Goal: Task Accomplishment & Management: Use online tool/utility

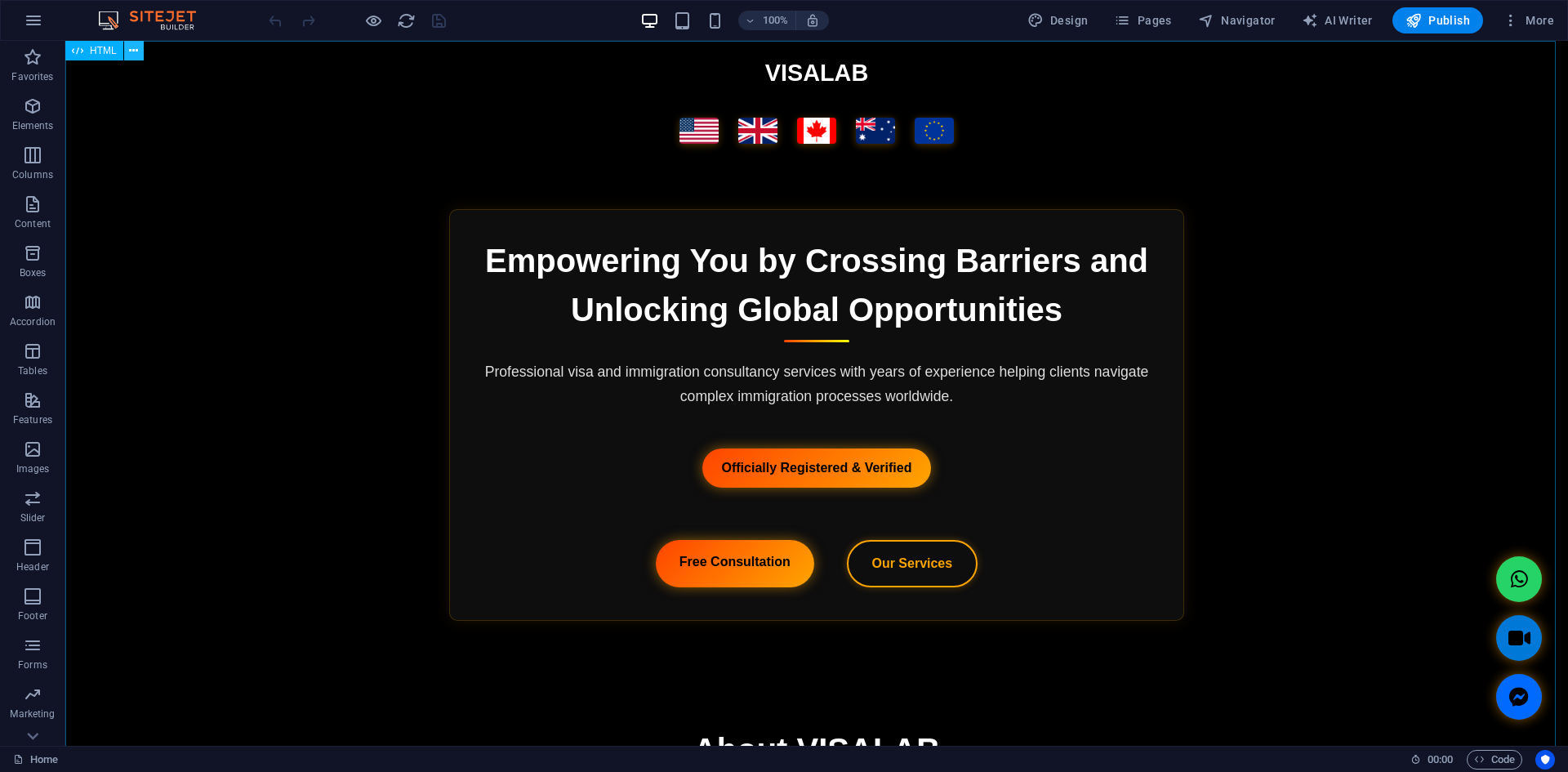
click at [130, 55] on icon at bounding box center [133, 51] width 9 height 17
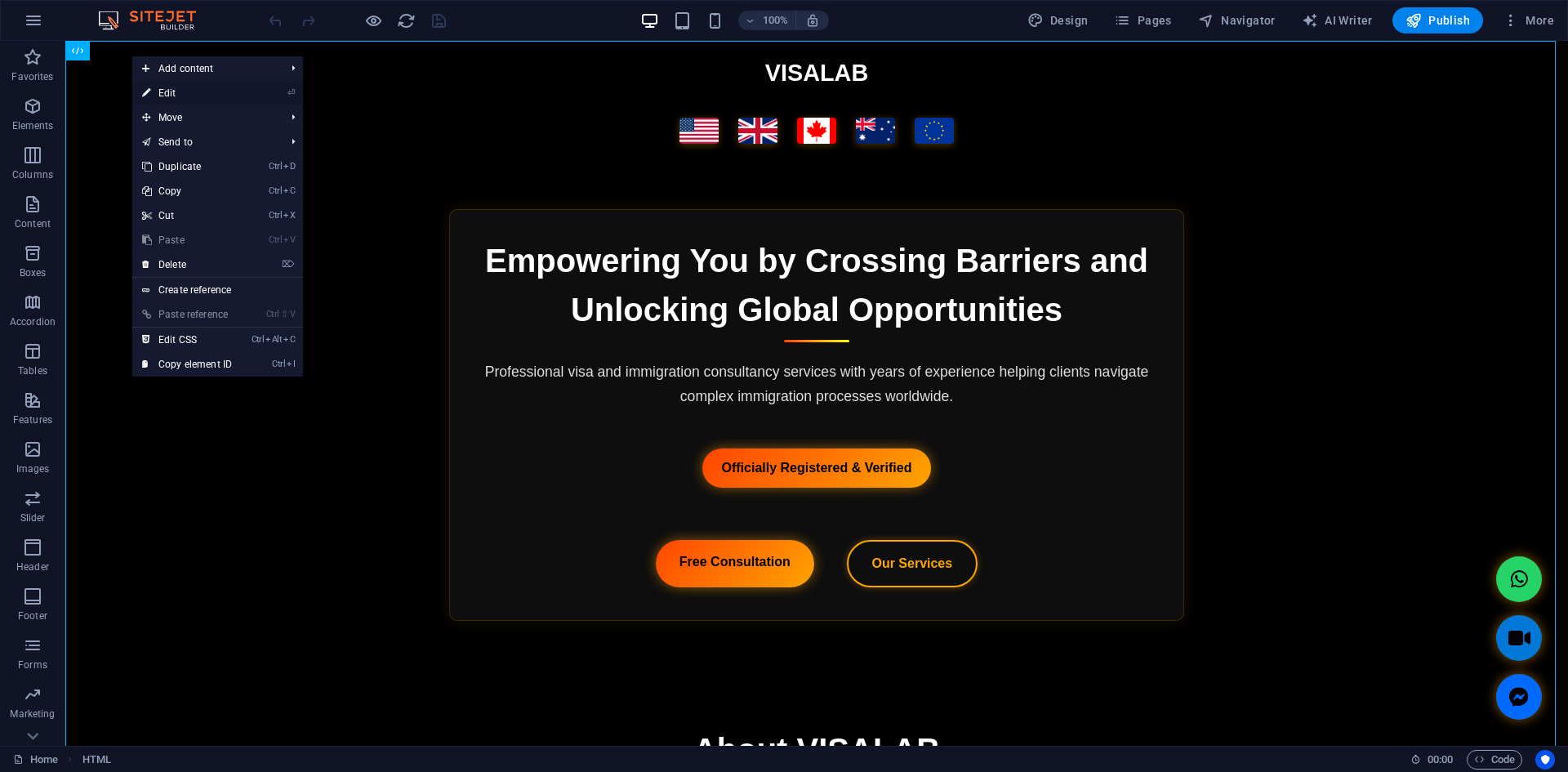
click at [171, 91] on link "⏎ Edit" at bounding box center [187, 93] width 110 height 25
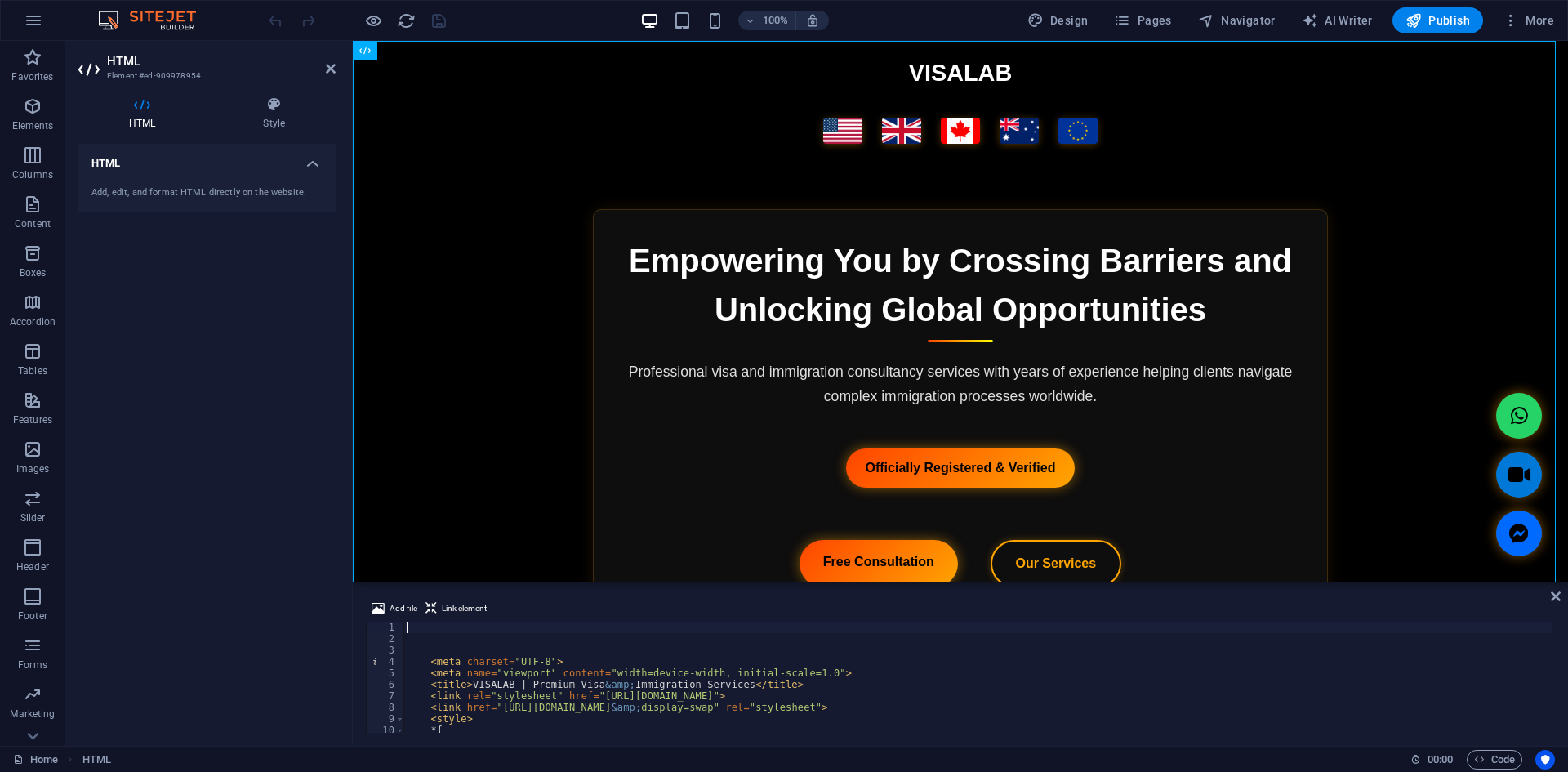
click at [656, 671] on div "< meta charset = "UTF-8" > < meta name = "viewport" content = "width=device-wid…" at bounding box center [1463, 686] width 2120 height 130
type textarea "<meta name="viewport" content="width=device-width, initial-scale=1.0">"
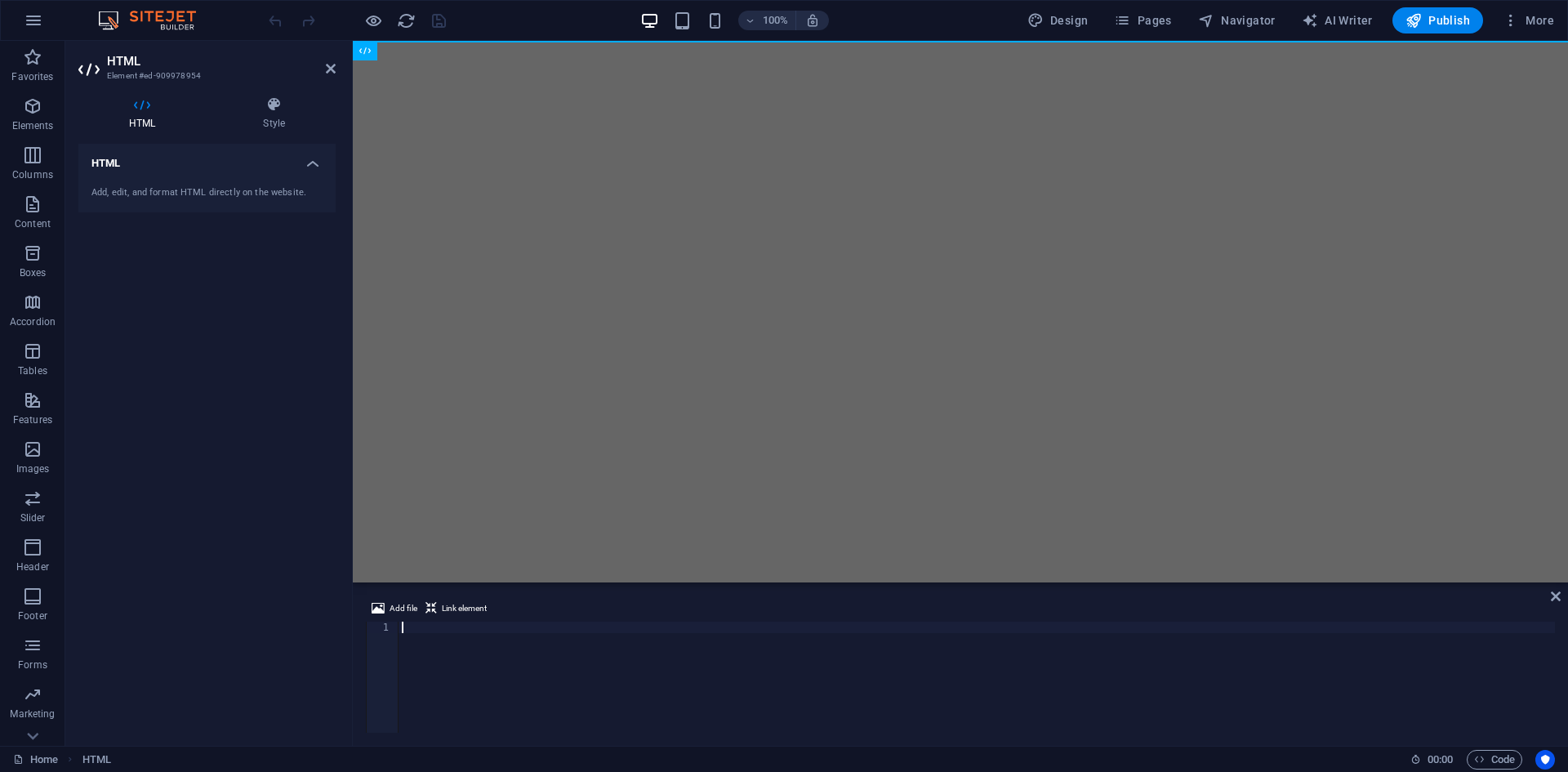
type textarea "</html>"
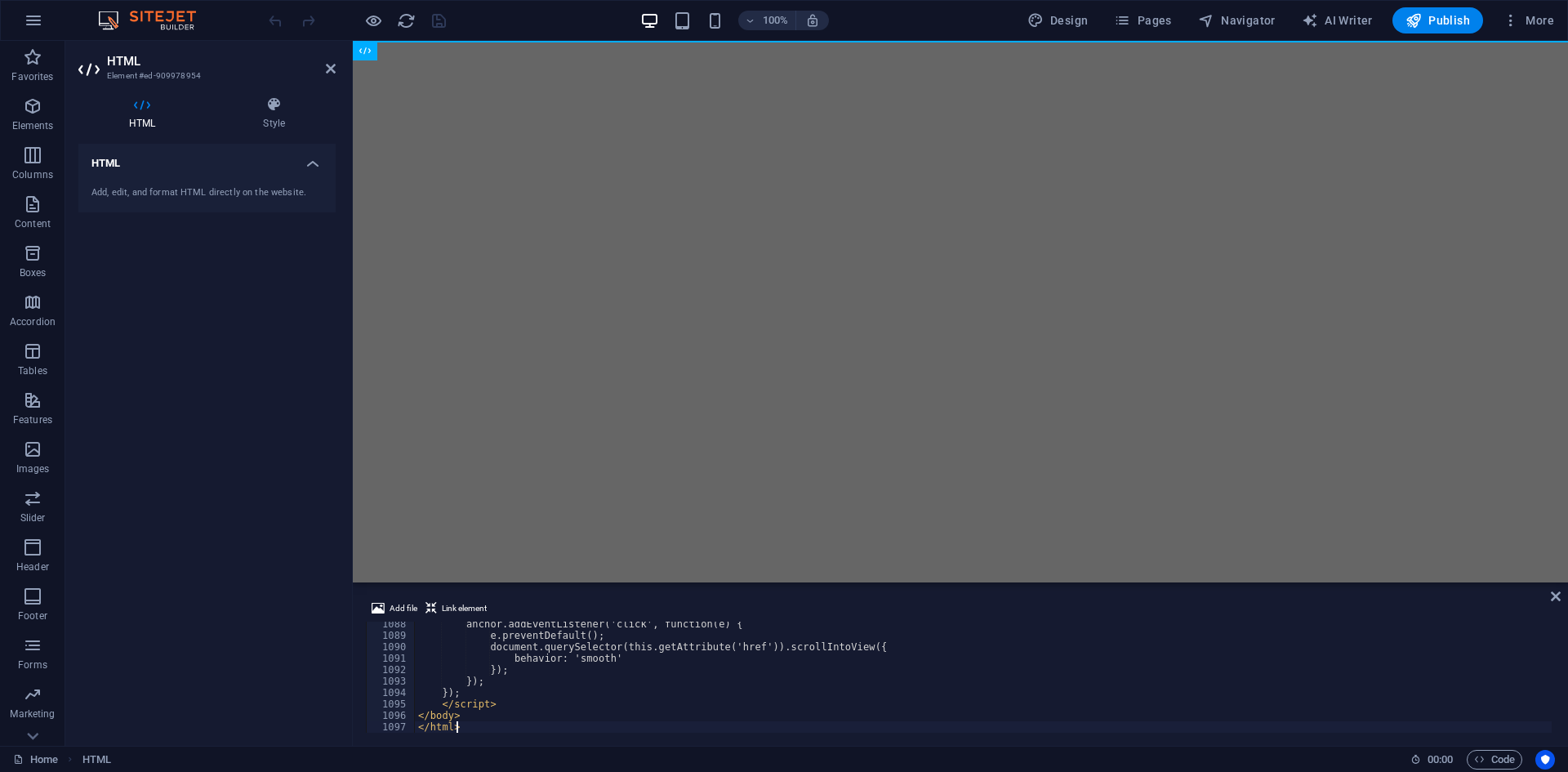
scroll to position [12430, 0]
click at [1455, 19] on span "Publish" at bounding box center [1438, 21] width 65 height 17
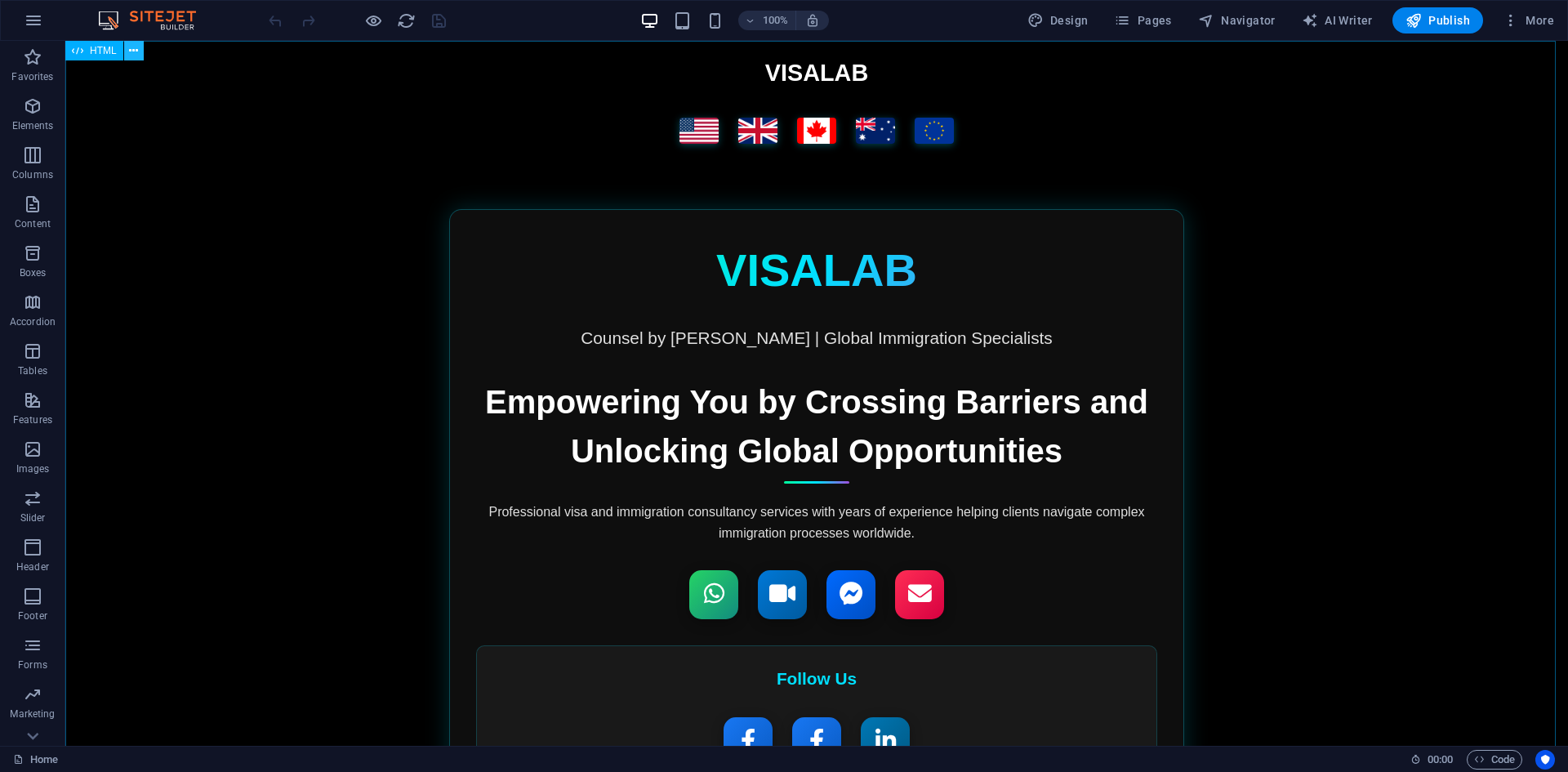
click at [130, 55] on icon at bounding box center [133, 51] width 9 height 17
click at [134, 47] on icon at bounding box center [133, 51] width 9 height 17
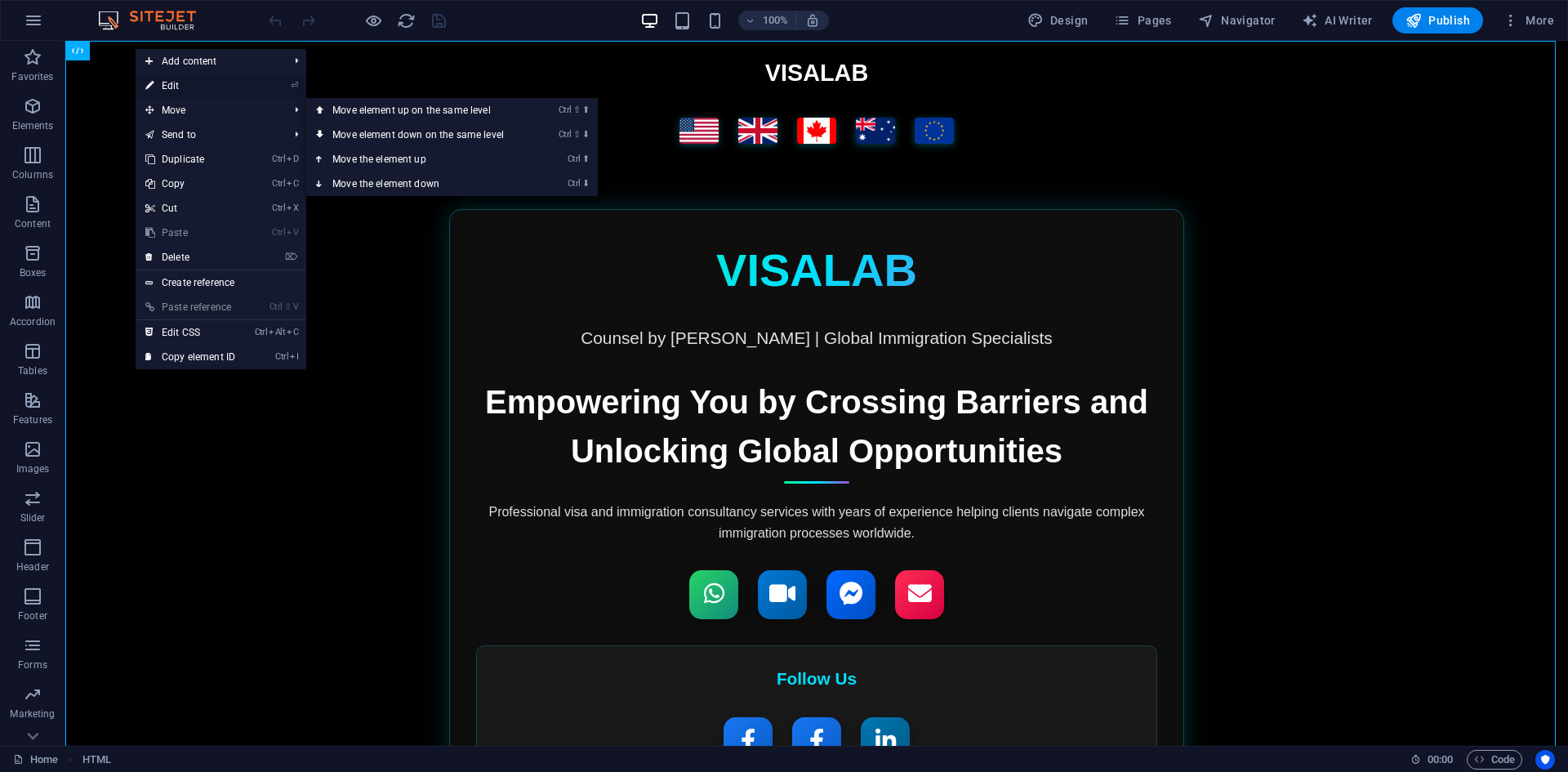
click at [167, 86] on link "⏎ Edit" at bounding box center [190, 86] width 110 height 25
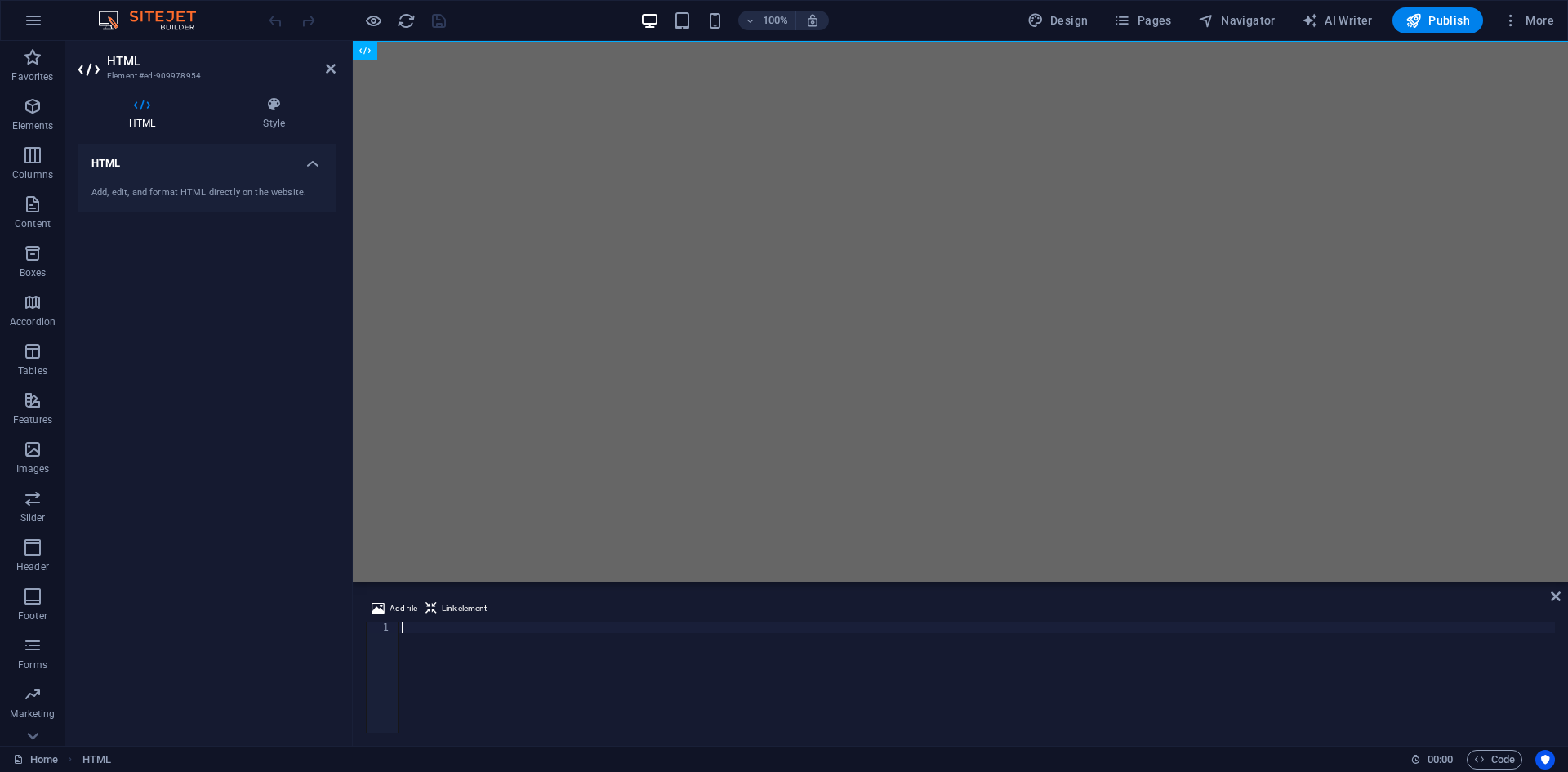
paste textarea "</html>"
type textarea "</html>"
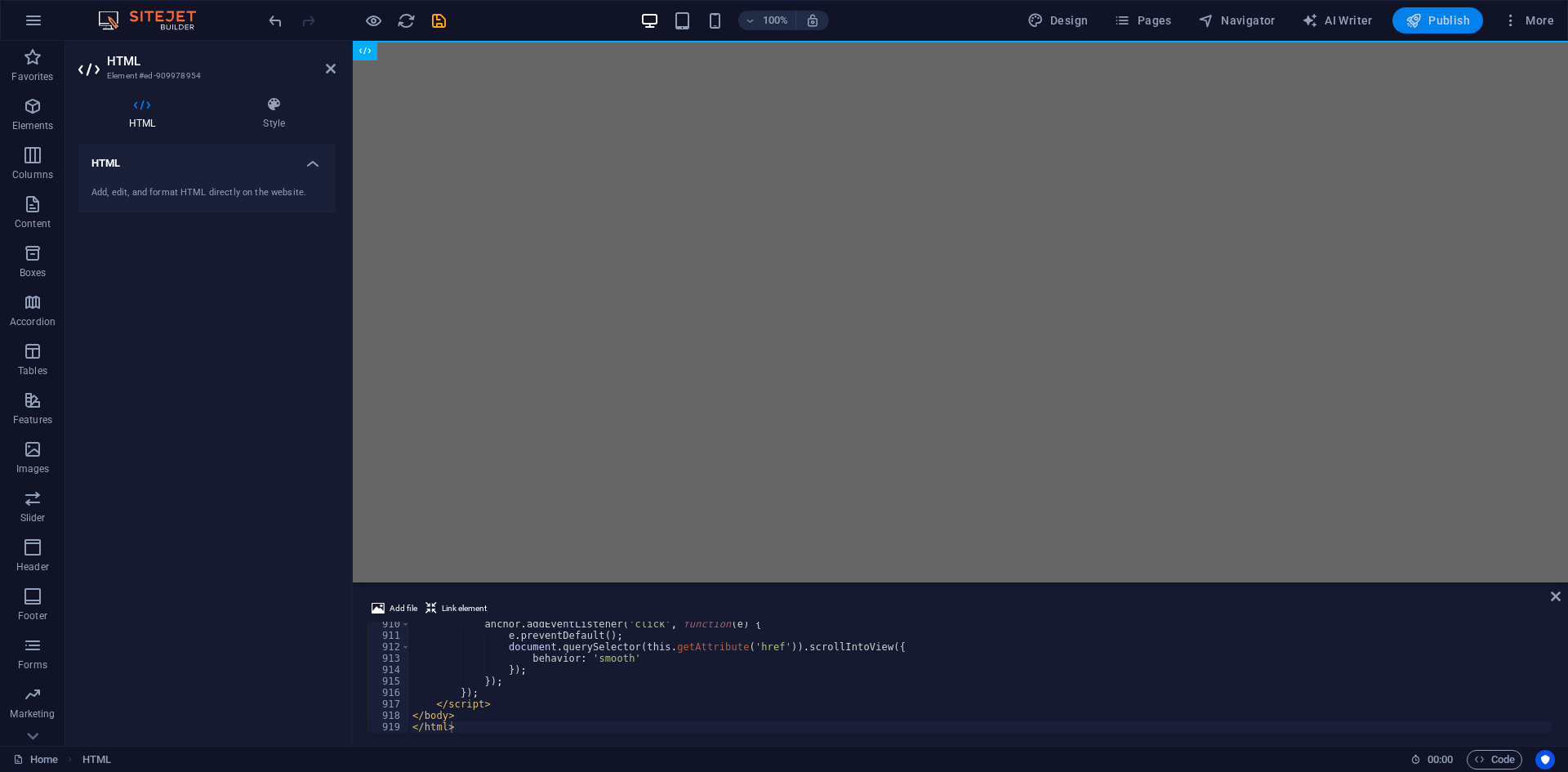
click at [1405, 17] on button "Publish" at bounding box center [1437, 20] width 90 height 26
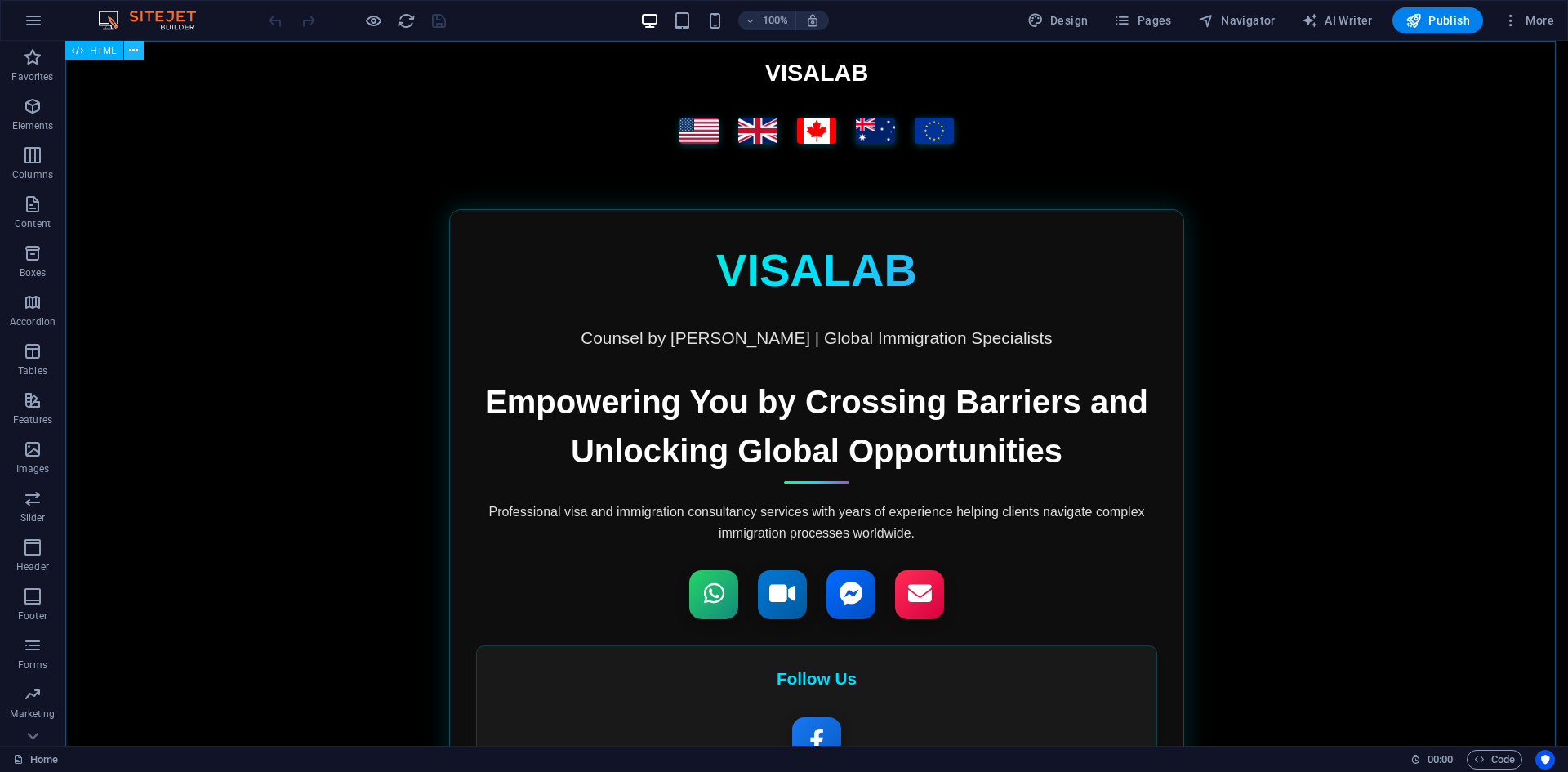
click at [129, 52] on icon at bounding box center [133, 51] width 9 height 17
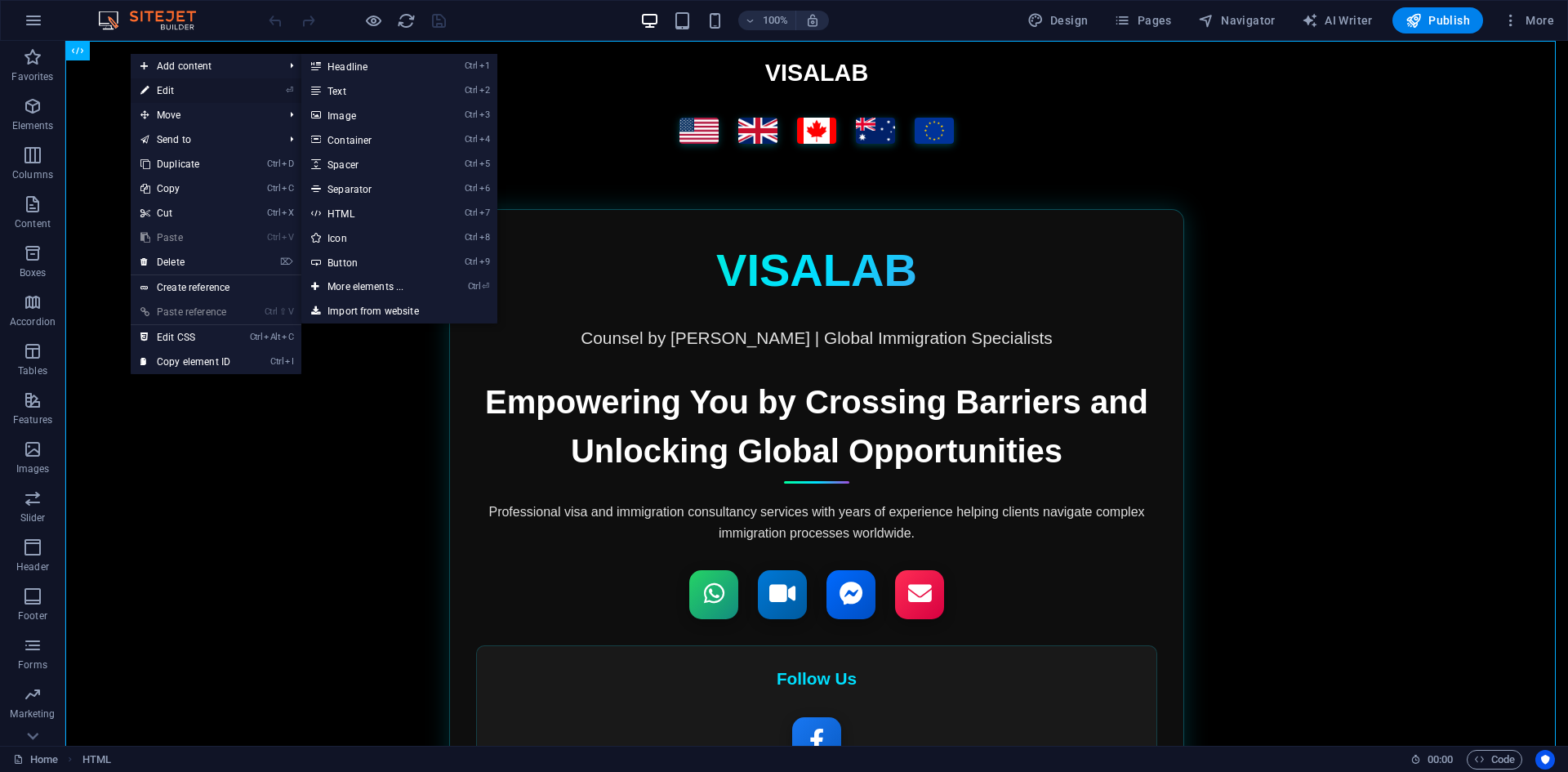
click at [157, 86] on link "⏎ Edit" at bounding box center [185, 90] width 110 height 25
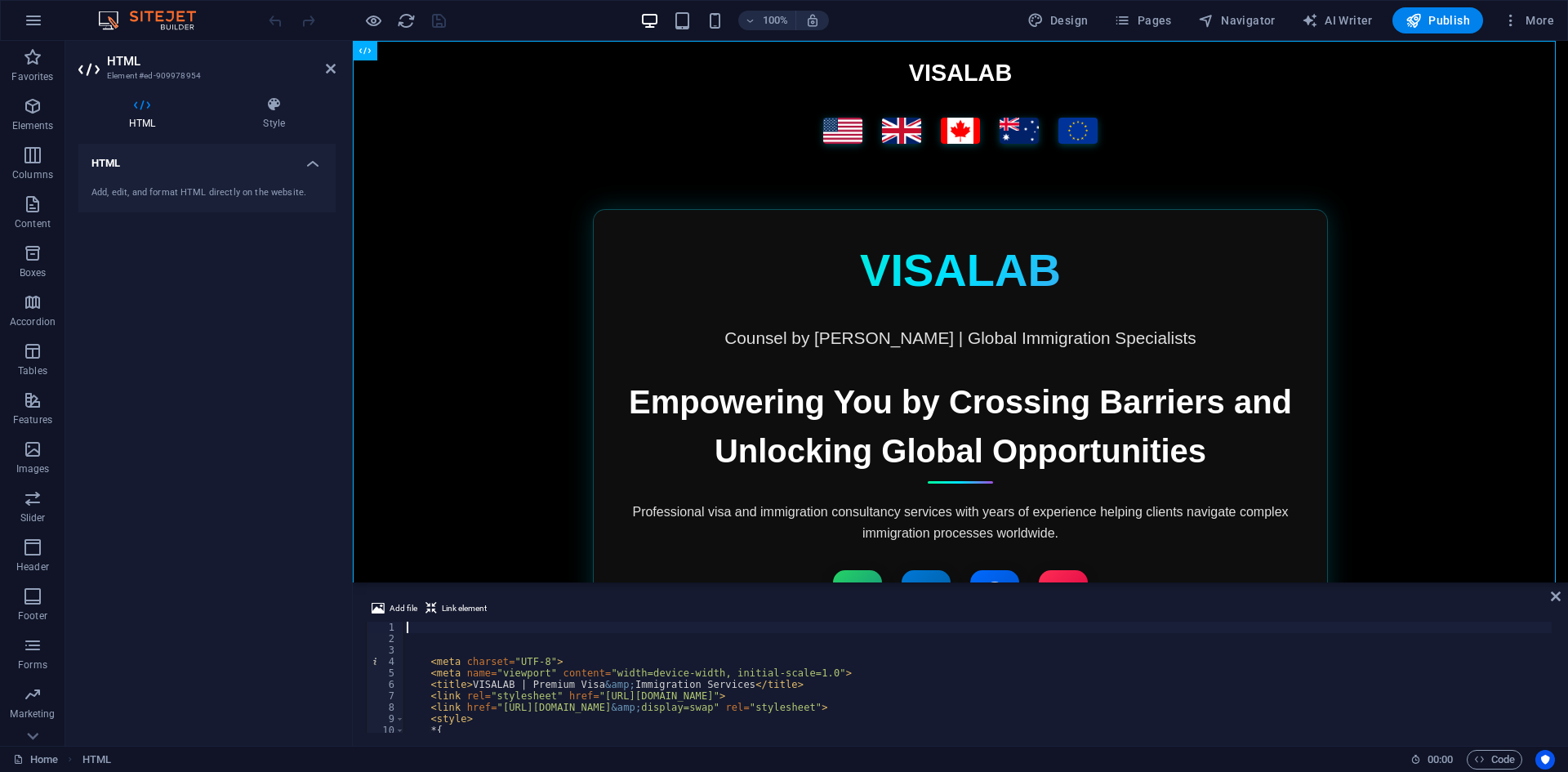
click at [578, 680] on div "< meta charset = "UTF-8" > < meta name = "viewport" content = "width=device-wid…" at bounding box center [1477, 686] width 2147 height 130
type textarea "<title>VISALAB | Premium Visa &amp; Immigration Services</title>"
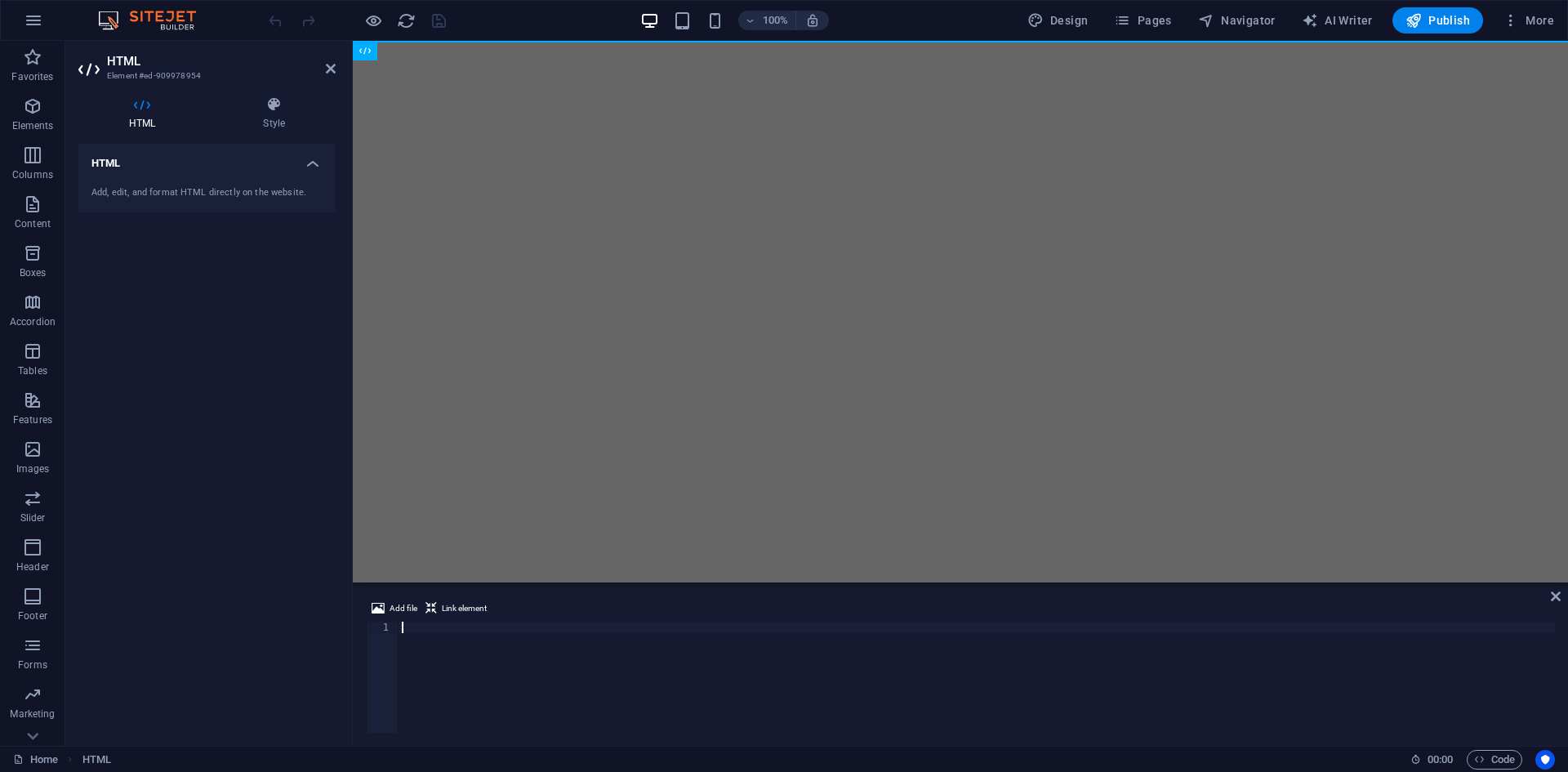
type textarea "</html>"
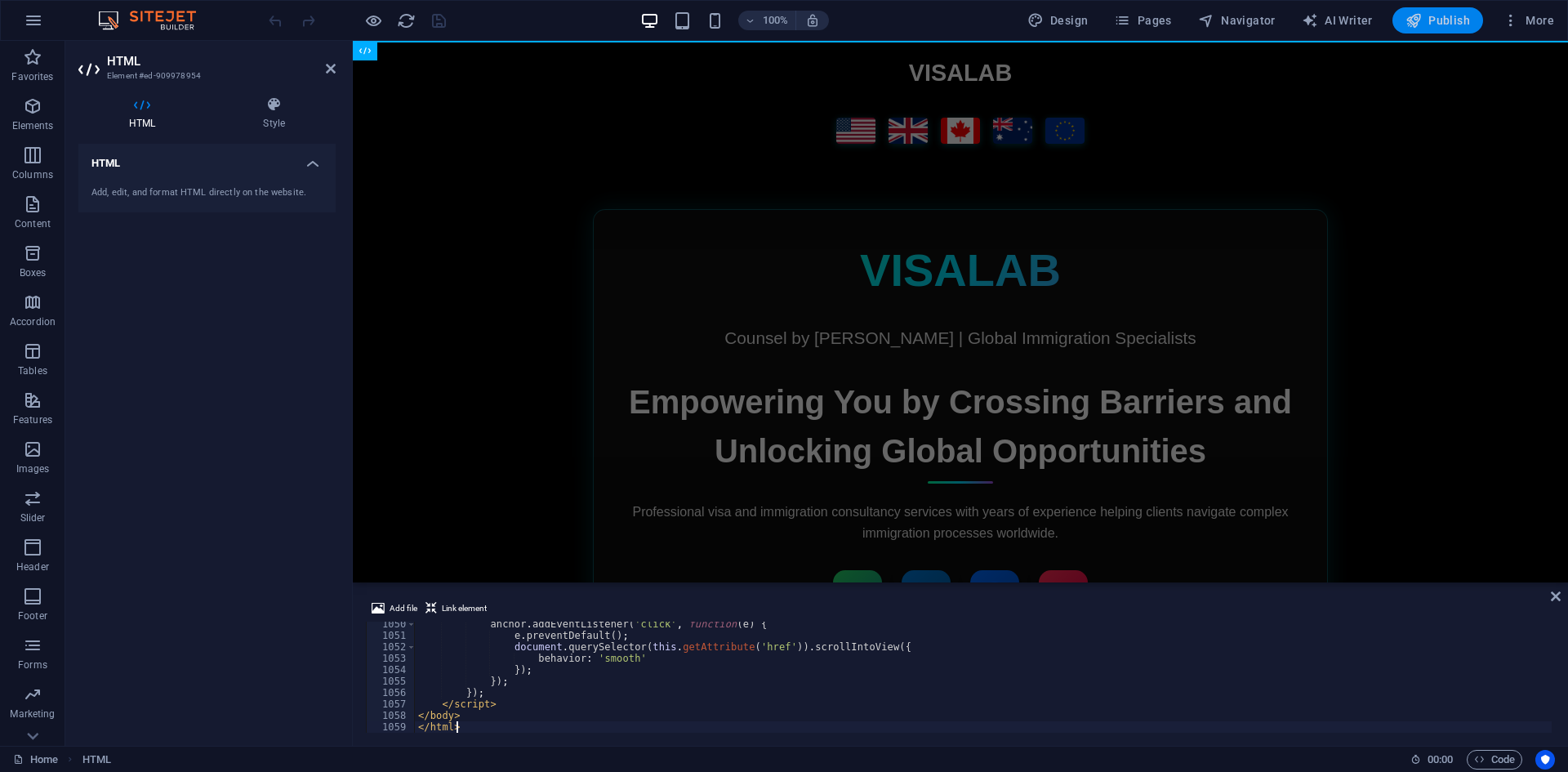
click at [1452, 17] on span "Publish" at bounding box center [1438, 21] width 65 height 17
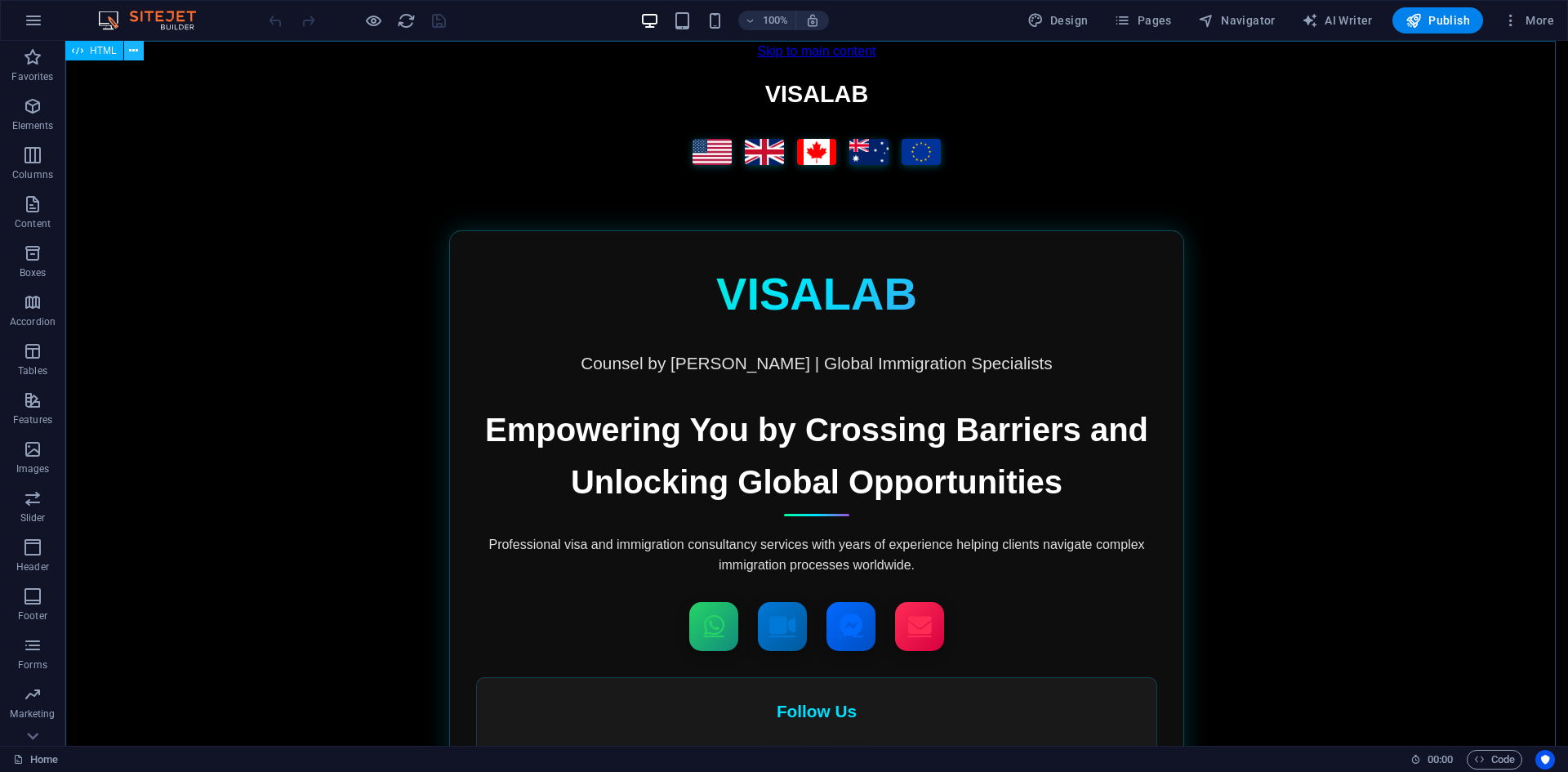
click at [132, 59] on icon at bounding box center [133, 51] width 9 height 17
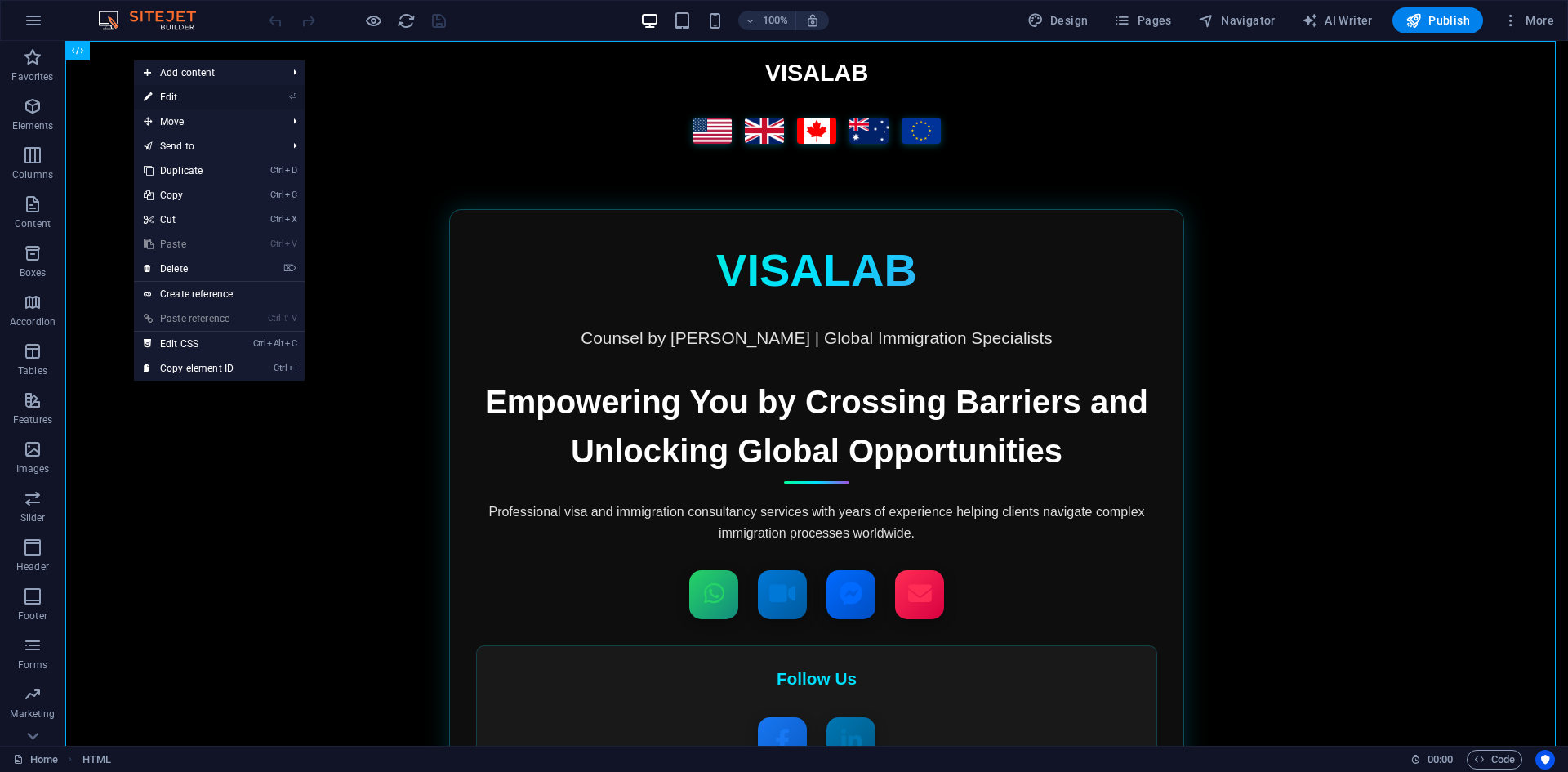
click at [154, 92] on link "⏎ Edit" at bounding box center [188, 97] width 110 height 25
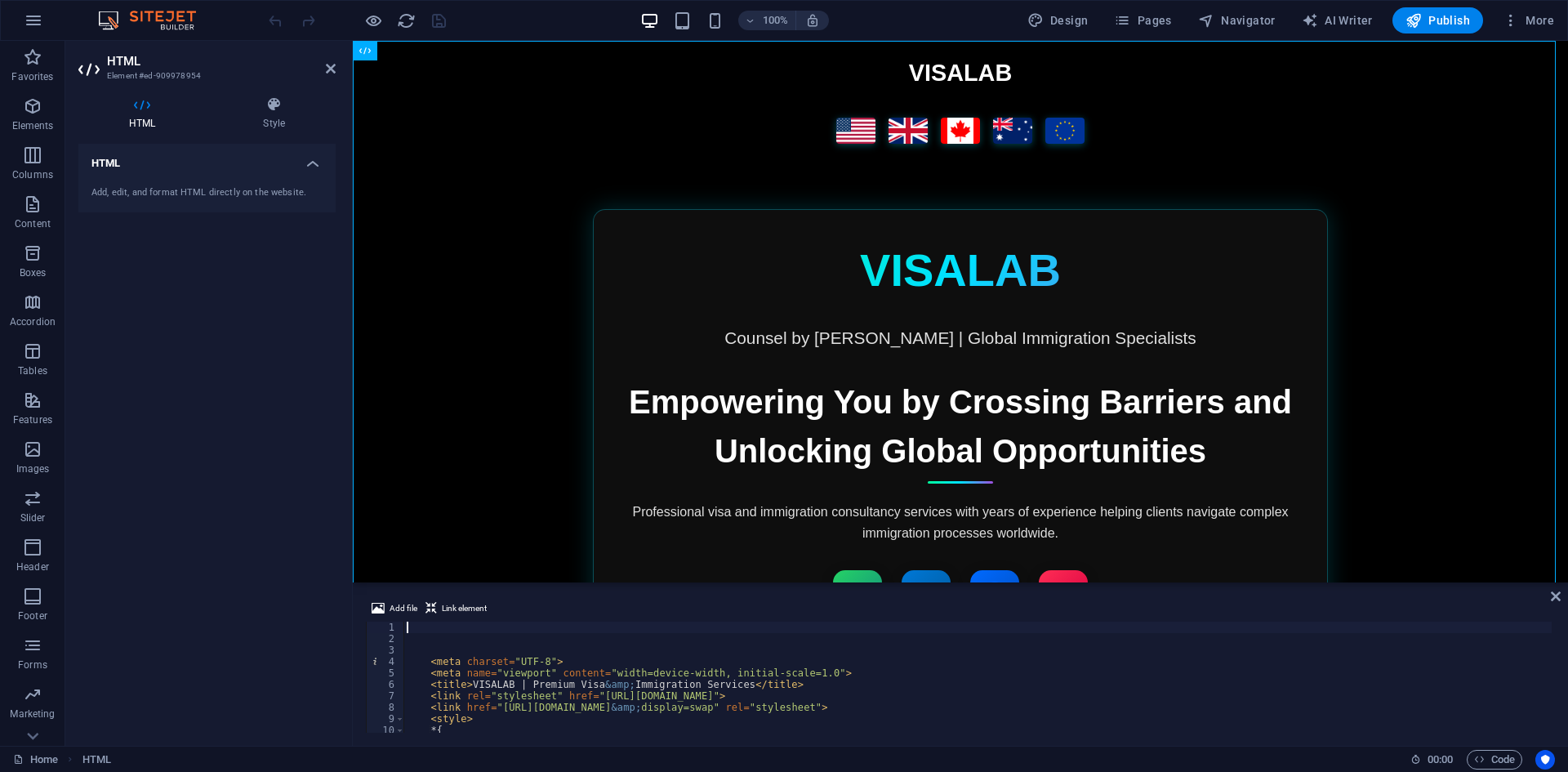
click at [520, 695] on div "< meta charset = "UTF-8" > < meta name = "viewport" content = "width=device-wid…" at bounding box center [1477, 686] width 2147 height 130
type textarea "<link rel="stylesheet" href="https://cdnjs.cloudflare.com/ajax/libs/font-awesom…"
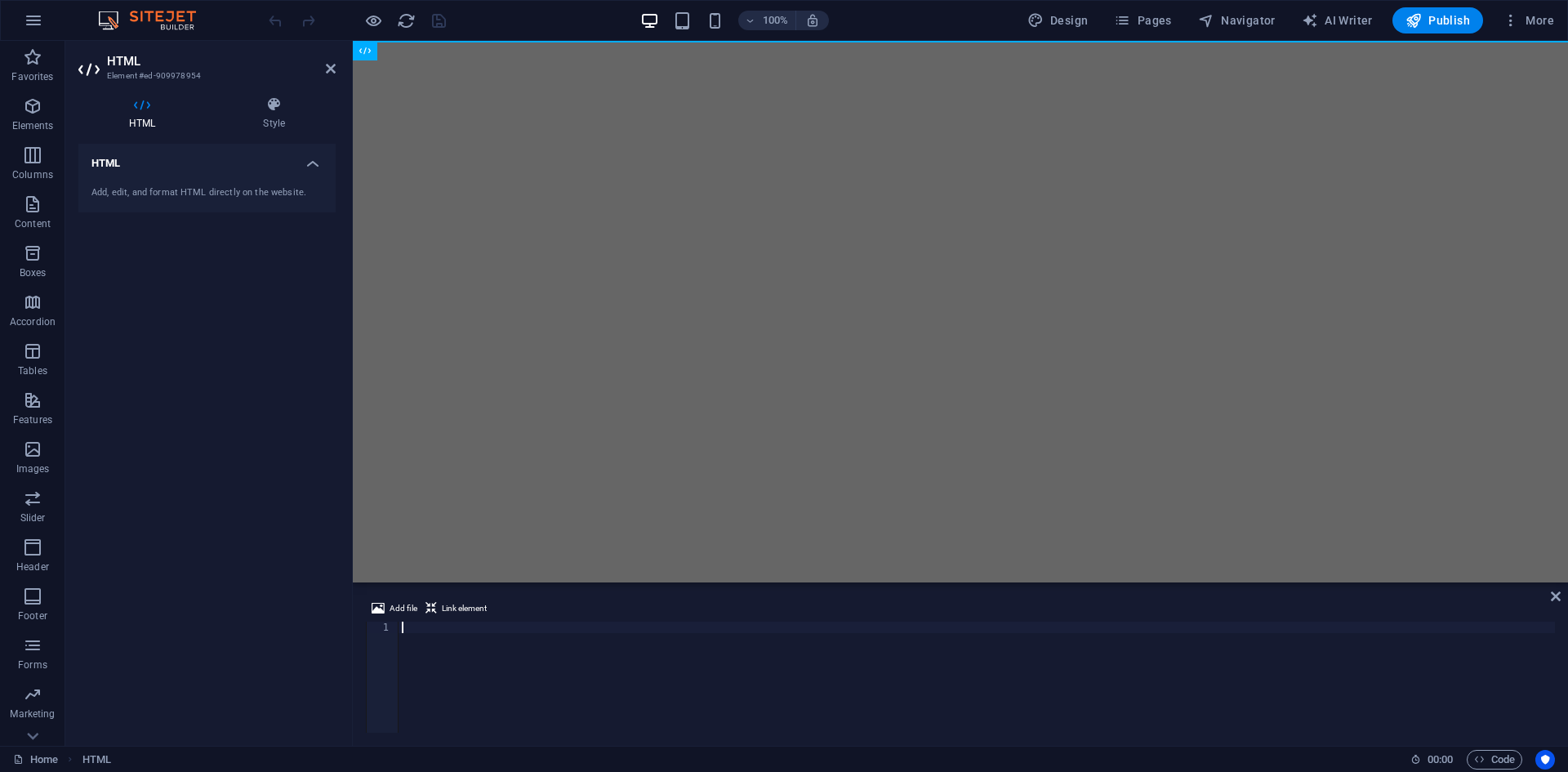
type textarea "</html>"
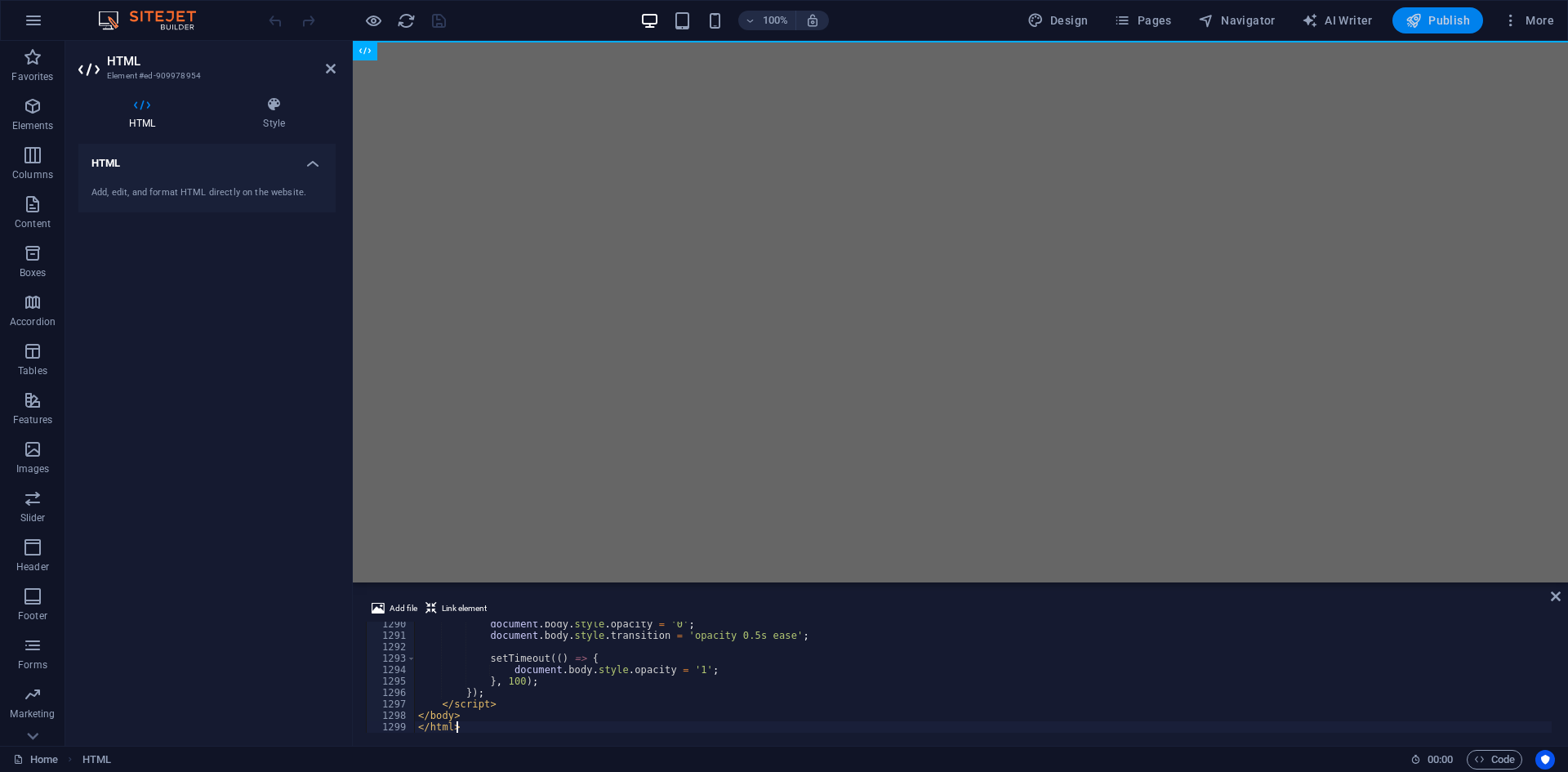
click at [1468, 21] on span "Publish" at bounding box center [1438, 21] width 65 height 17
